Goal: Transaction & Acquisition: Purchase product/service

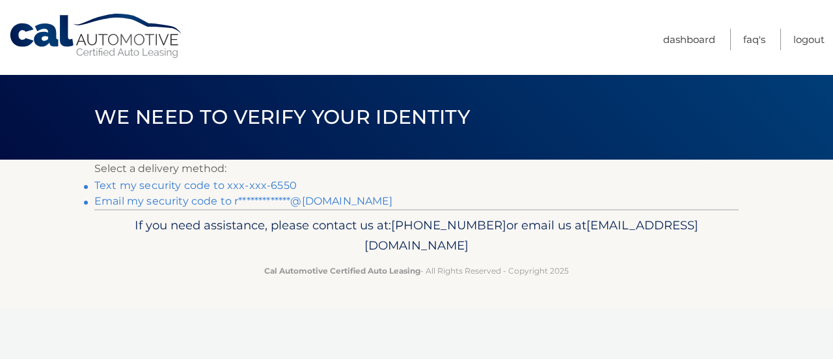
click at [166, 180] on link "Text my security code to xxx-xxx-6550" at bounding box center [195, 185] width 202 height 12
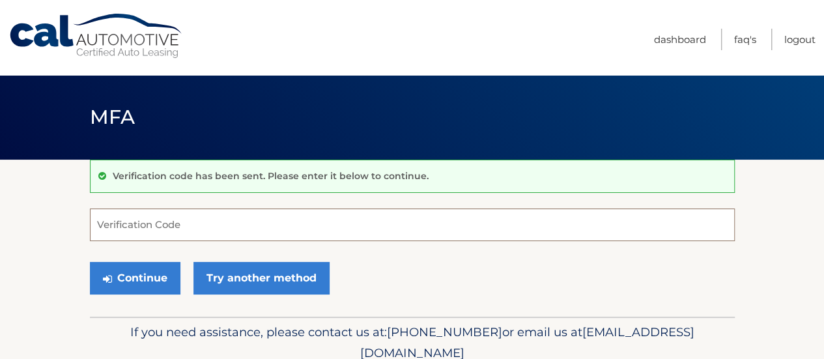
click at [138, 213] on input "Verification Code" at bounding box center [412, 224] width 645 height 33
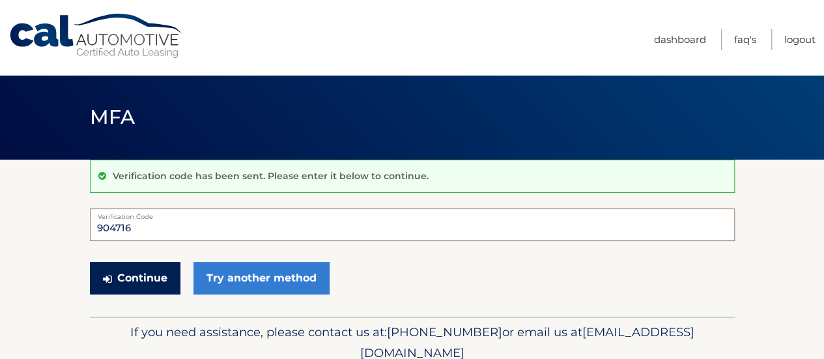
type input "904716"
click at [137, 271] on button "Continue" at bounding box center [135, 278] width 90 height 33
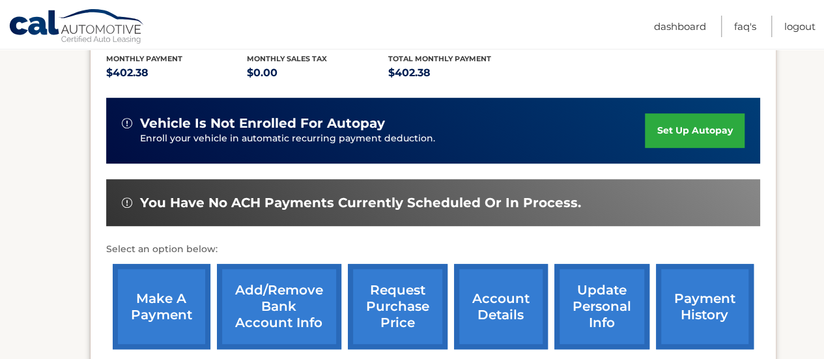
scroll to position [293, 0]
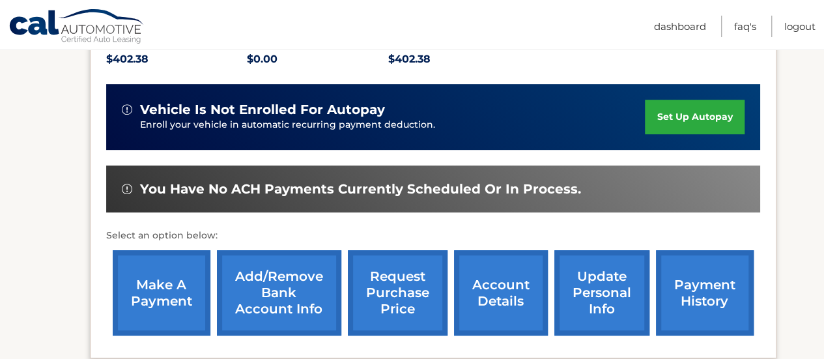
click at [163, 288] on link "make a payment" at bounding box center [162, 292] width 98 height 85
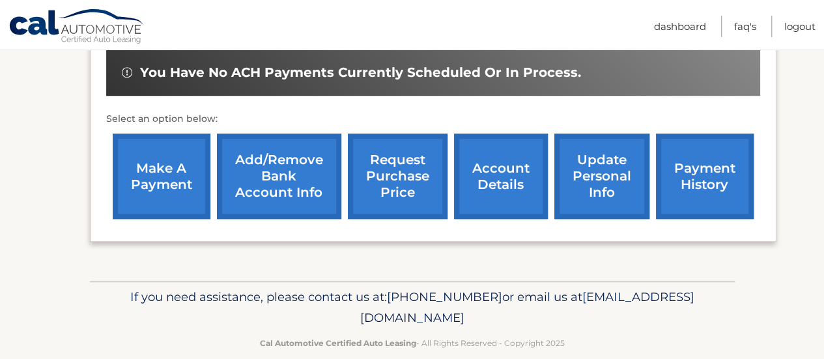
scroll to position [423, 0]
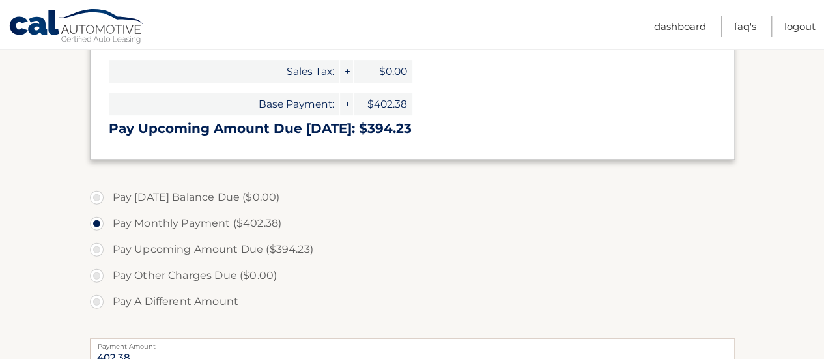
scroll to position [326, 0]
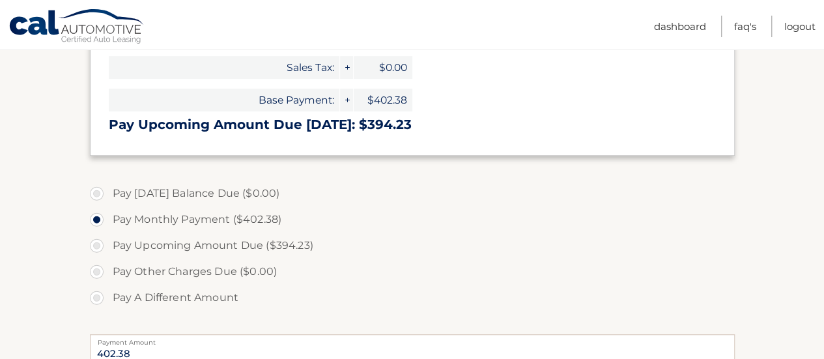
click at [95, 294] on label "Pay A Different Amount" at bounding box center [412, 298] width 645 height 26
click at [95, 294] on input "Pay A Different Amount" at bounding box center [101, 295] width 13 height 21
radio input "true"
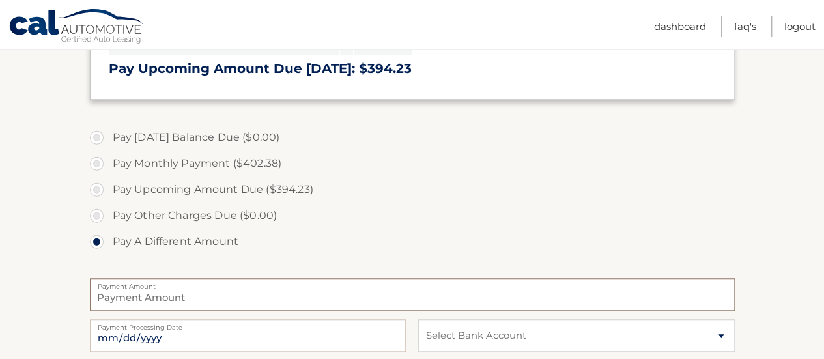
type input "0"
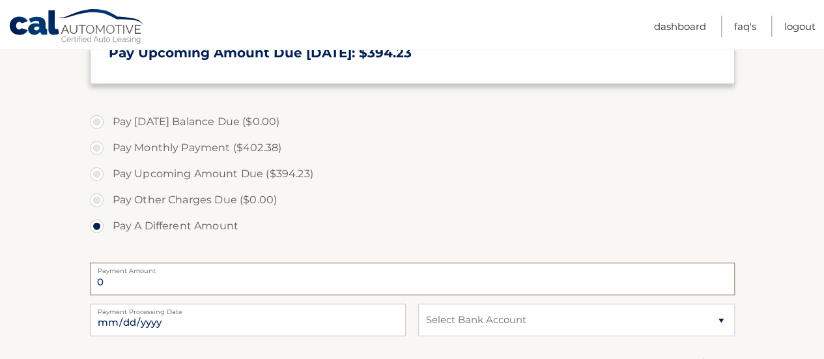
click at [149, 283] on input "0" at bounding box center [412, 278] width 645 height 33
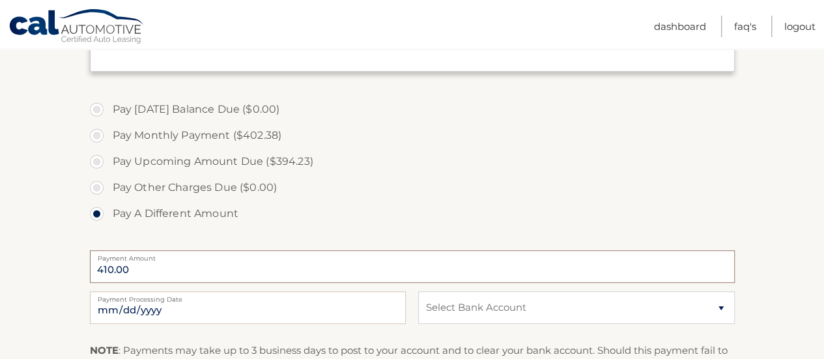
scroll to position [479, 0]
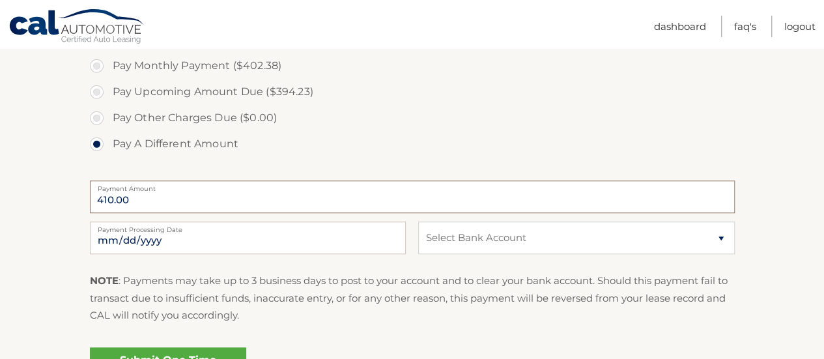
type input "410.00"
click at [720, 241] on select "Select Bank Account Checking JPMORGAN CHASE BANK, NA *****7751 Checking SANTAND…" at bounding box center [576, 237] width 316 height 33
select select "ZDIwMDQ5MDgtMDBlNC00YWQ3LWJhNzgtMDBkMzYwMDc0YmQx"
click at [418, 221] on select "Select Bank Account Checking JPMORGAN CHASE BANK, NA *****7751 Checking SANTAND…" at bounding box center [576, 237] width 316 height 33
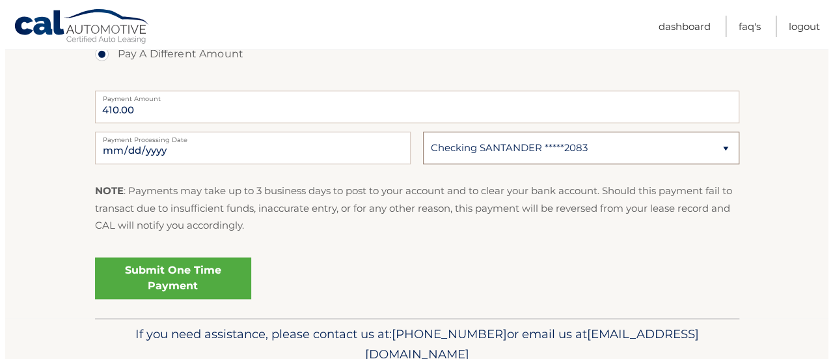
scroll to position [577, 0]
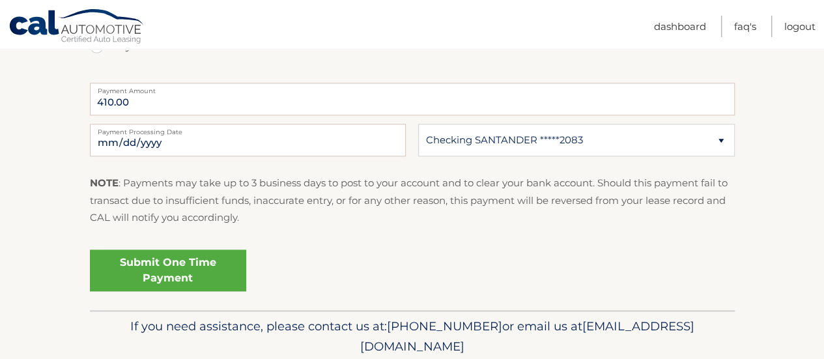
click at [164, 265] on link "Submit One Time Payment" at bounding box center [168, 270] width 156 height 42
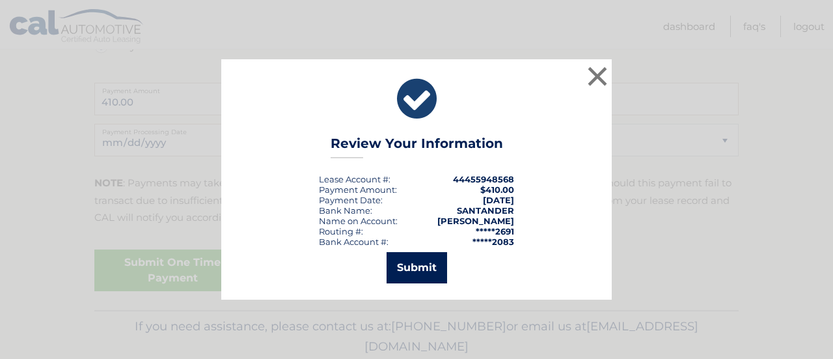
click at [421, 265] on button "Submit" at bounding box center [417, 267] width 61 height 31
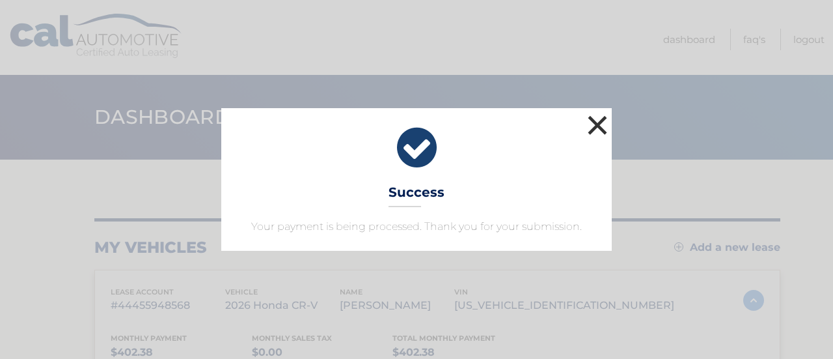
click at [592, 117] on button "×" at bounding box center [598, 125] width 26 height 26
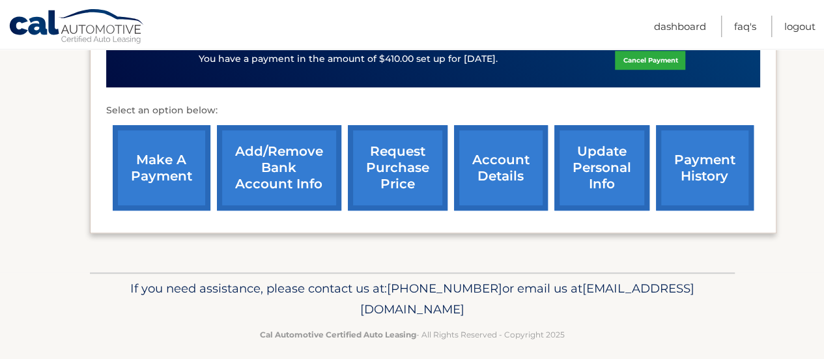
scroll to position [438, 0]
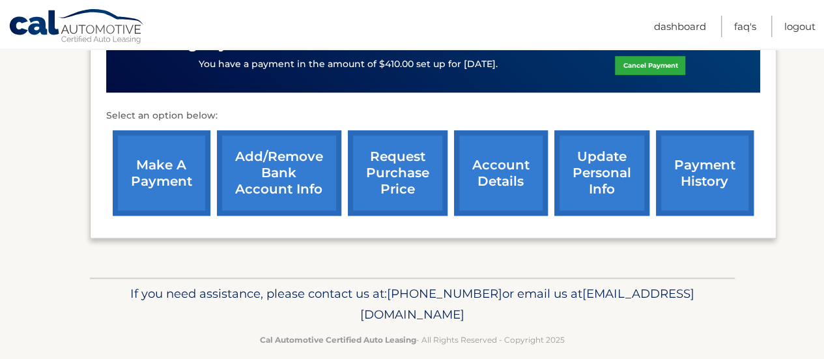
click at [709, 171] on link "payment history" at bounding box center [705, 172] width 98 height 85
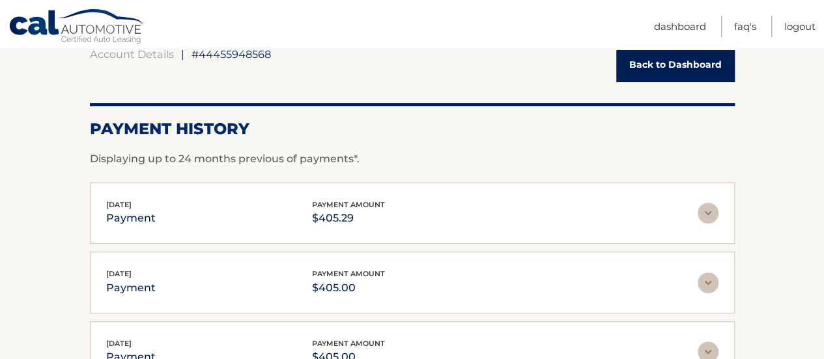
scroll to position [130, 0]
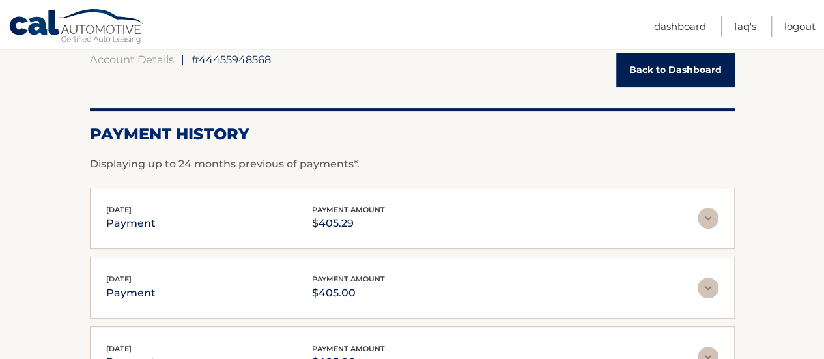
click at [710, 216] on img at bounding box center [707, 218] width 21 height 21
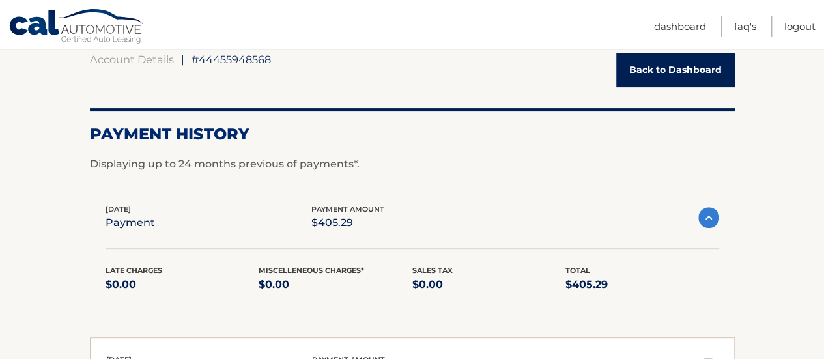
click at [706, 214] on img at bounding box center [708, 217] width 21 height 21
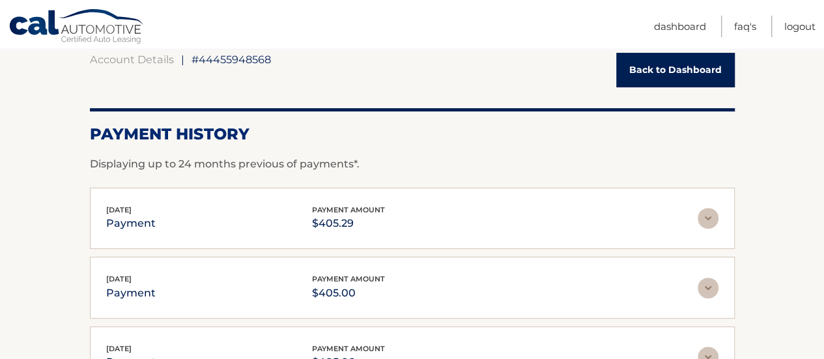
click at [647, 63] on link "Back to Dashboard" at bounding box center [675, 70] width 118 height 35
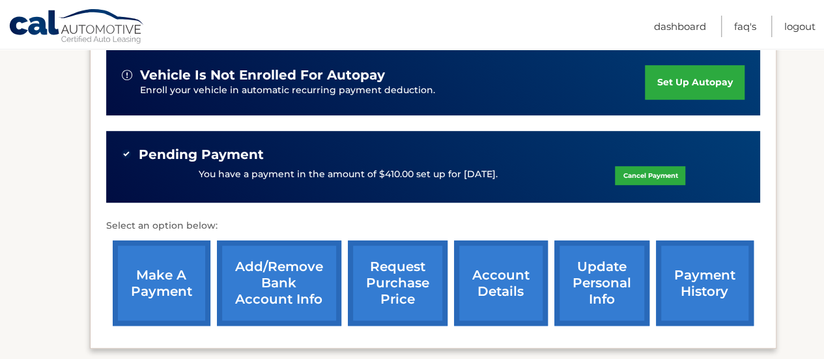
scroll to position [342, 0]
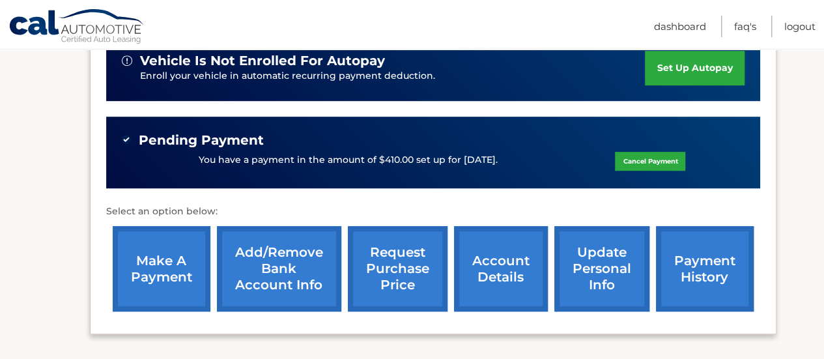
click at [396, 261] on link "request purchase price" at bounding box center [398, 268] width 100 height 85
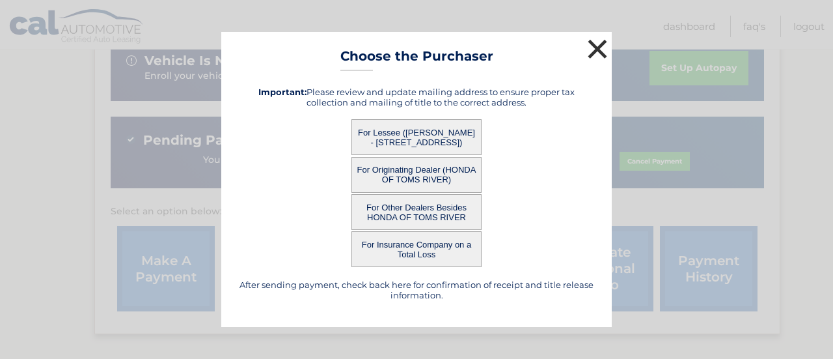
click at [591, 42] on button "×" at bounding box center [598, 49] width 26 height 26
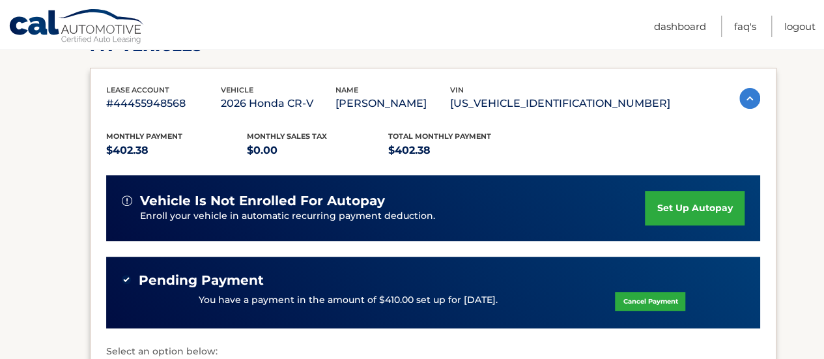
scroll to position [146, 0]
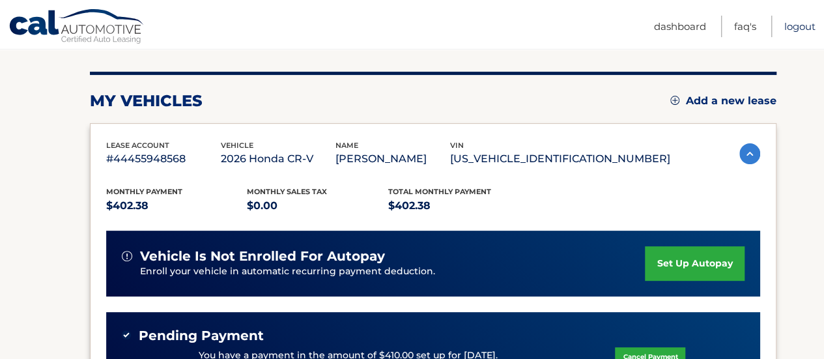
click at [795, 21] on link "Logout" at bounding box center [799, 26] width 31 height 21
